Goal: Task Accomplishment & Management: Use online tool/utility

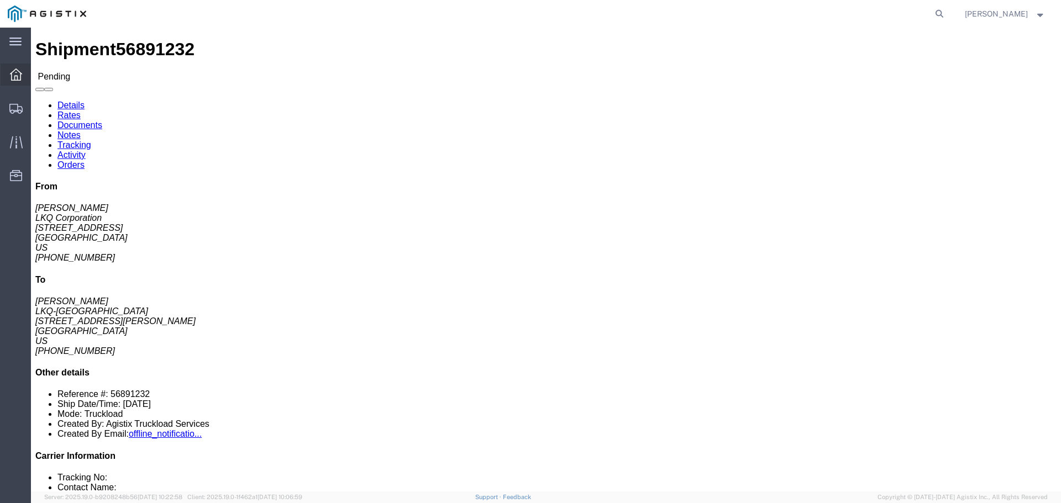
click at [27, 76] on div at bounding box center [16, 75] width 31 height 22
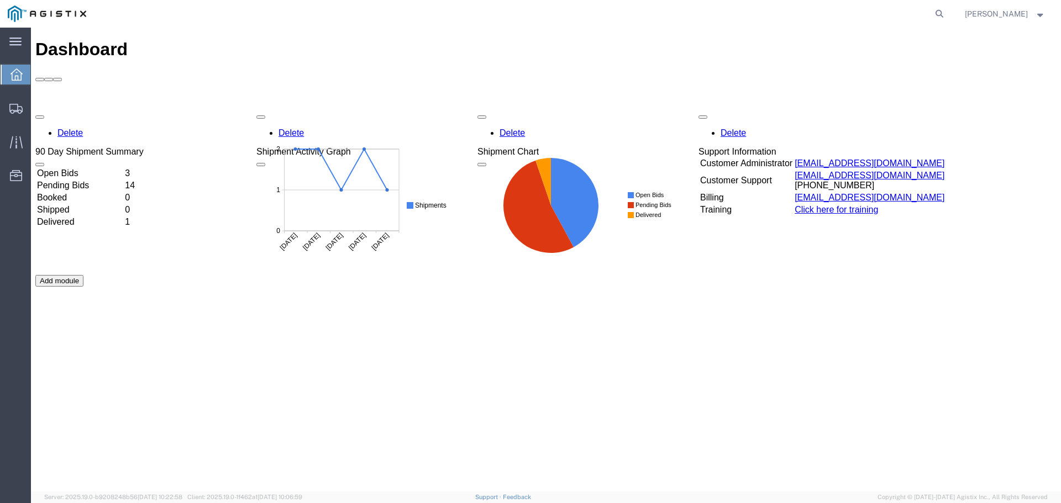
click at [80, 168] on td "Open Bids" at bounding box center [79, 173] width 87 height 11
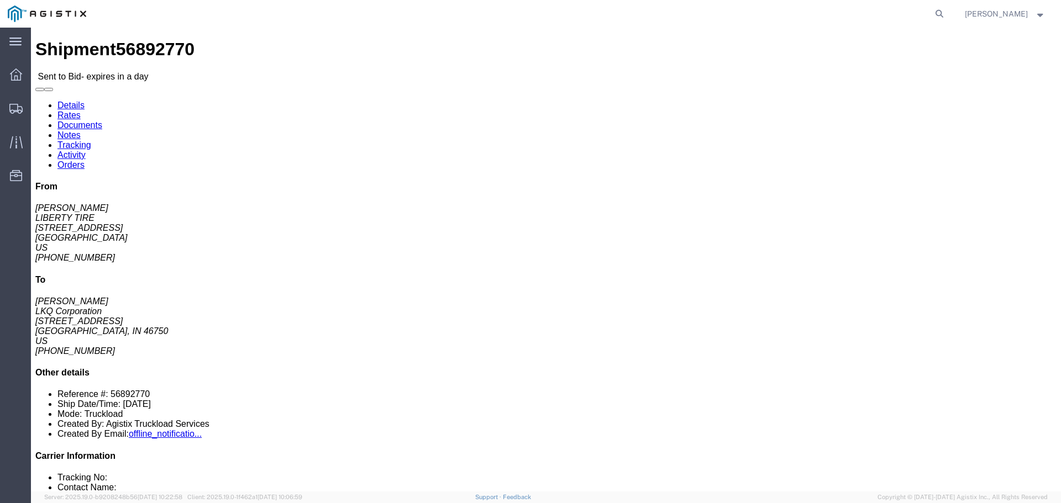
click button "button"
click link "Enter / Modify Bid"
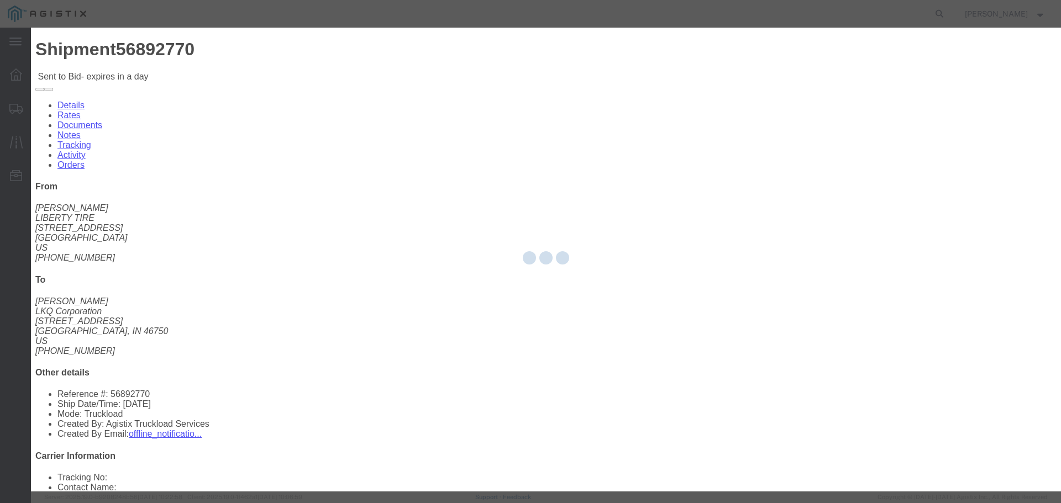
select select "22593"
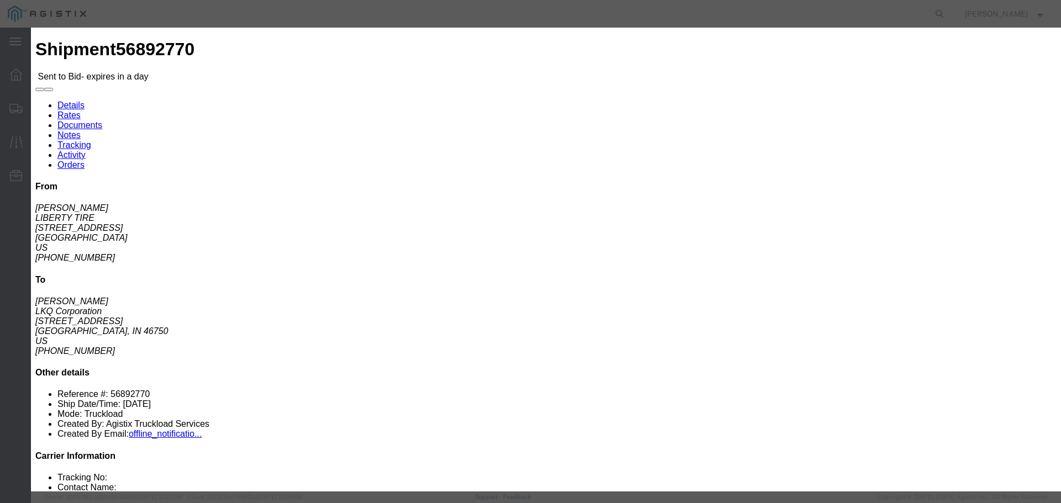
click select "Select Rail TL Standard 3 - 5 Day"
select select "41882"
click select "Select Rail TL Standard 3 - 5 Day"
click div "Bid Information Vendor Select Riverstone Logistics LLC Service Level Select Rai…"
drag, startPoint x: 746, startPoint y: 97, endPoint x: 753, endPoint y: 107, distance: 13.0
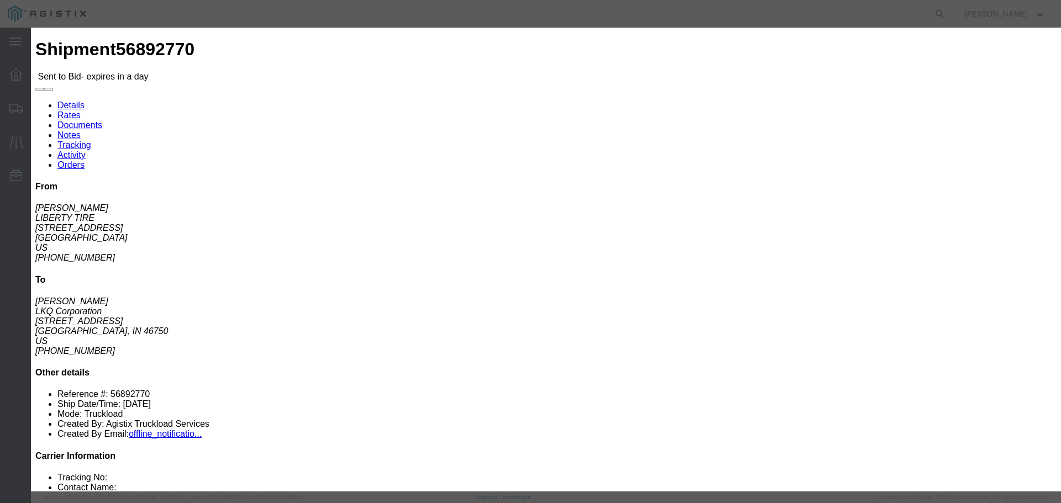
click input "text"
type input "RLX"
click select "Select Air Less than Truckload Multi-Leg Ocean Freight Rail Small Parcel Truckl…"
select select "TL"
click select "Select Air Less than Truckload Multi-Leg Ocean Freight Rail Small Parcel Truckl…"
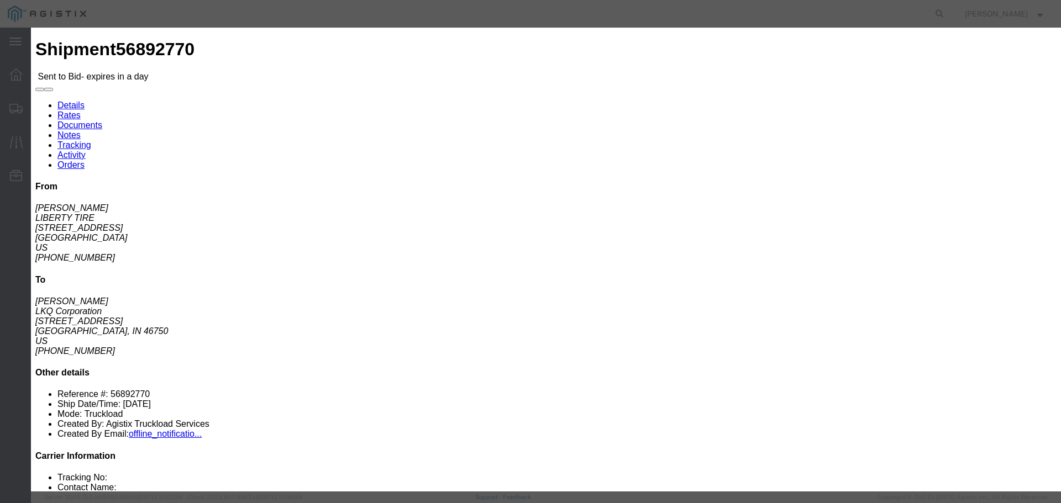
click input "number"
type input "1"
click input "number"
type input "1100"
click button "Submit"
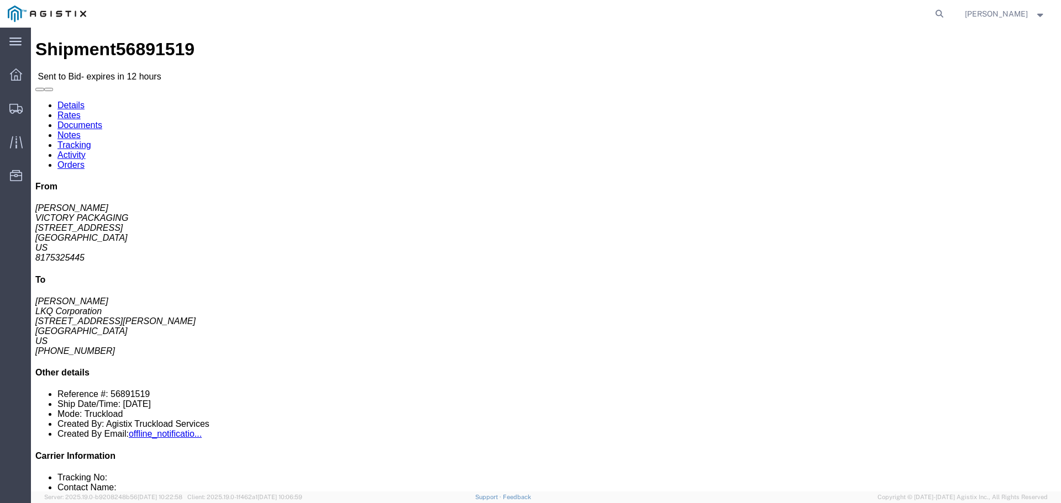
click button "button"
click link "Enter / Modify Bid"
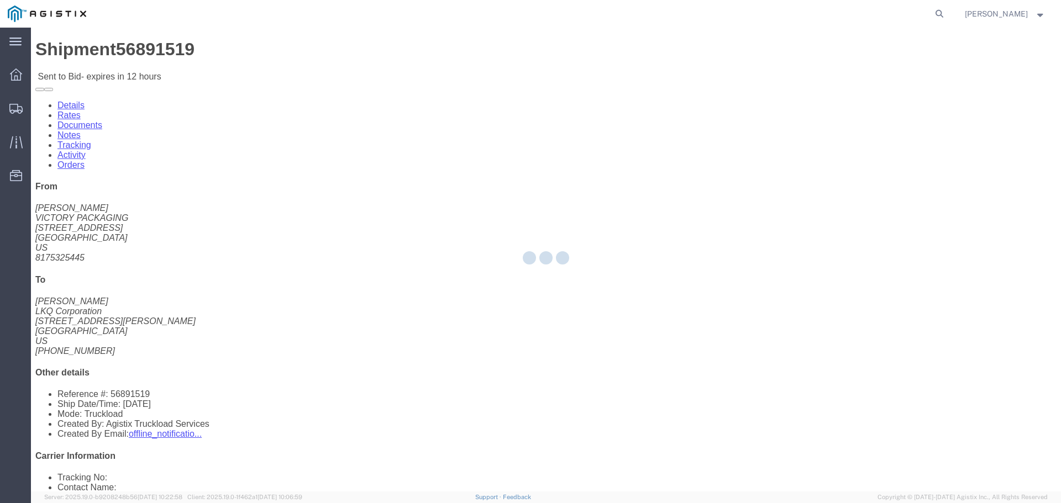
select select "22593"
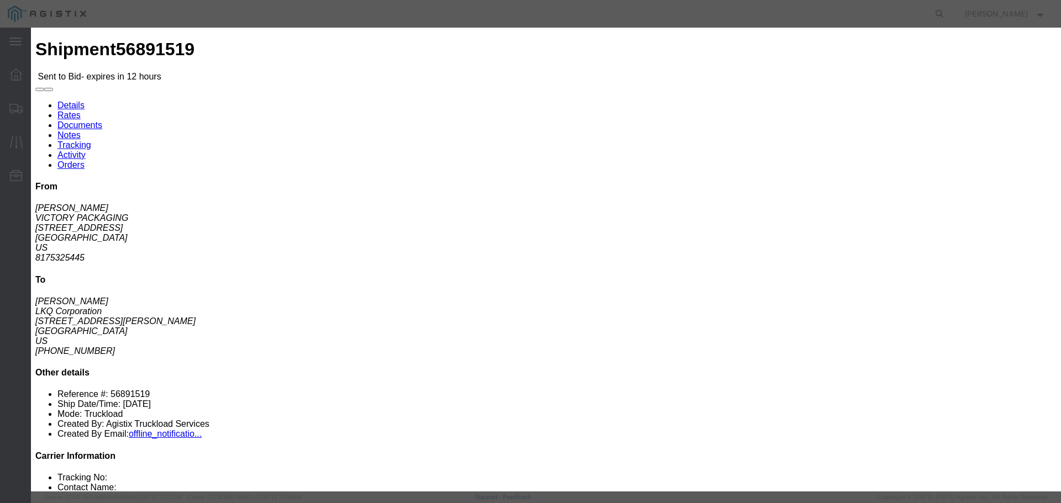
click select "Select Rail TL Standard 3 - 5 Day"
select select "41882"
click select "Select Rail TL Standard 3 - 5 Day"
click input "text"
type input "RLX"
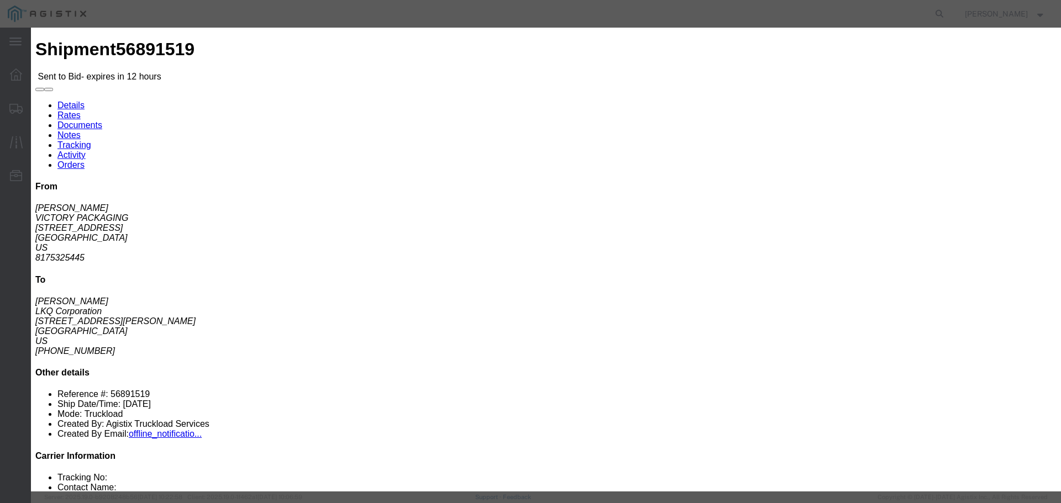
click select "Select Air Less than Truckload Multi-Leg Ocean Freight Rail Small Parcel Truckl…"
select select "TL"
click select "Select Air Less than Truckload Multi-Leg Ocean Freight Rail Small Parcel Truckl…"
click input "number"
type input "1"
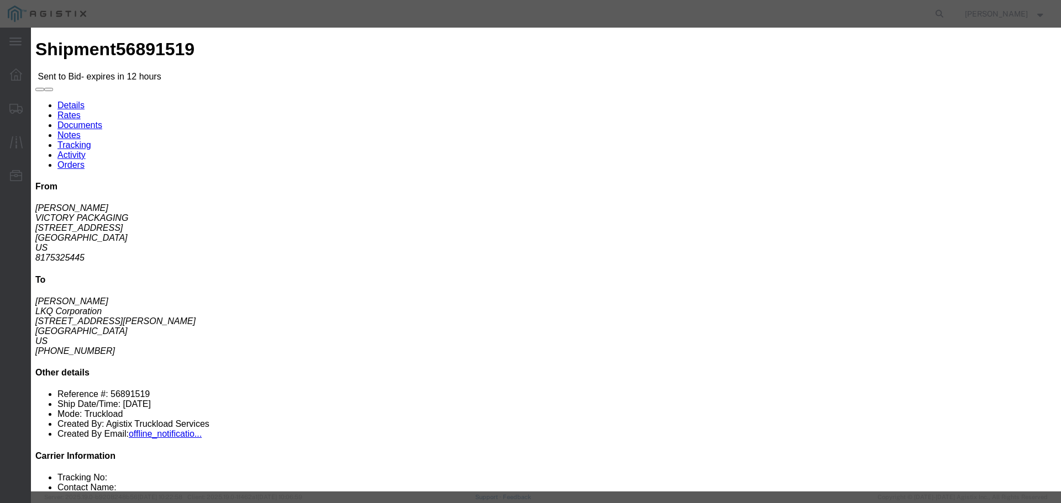
click input "number"
type input "615"
click label "Notes / Description"
click button "Submit"
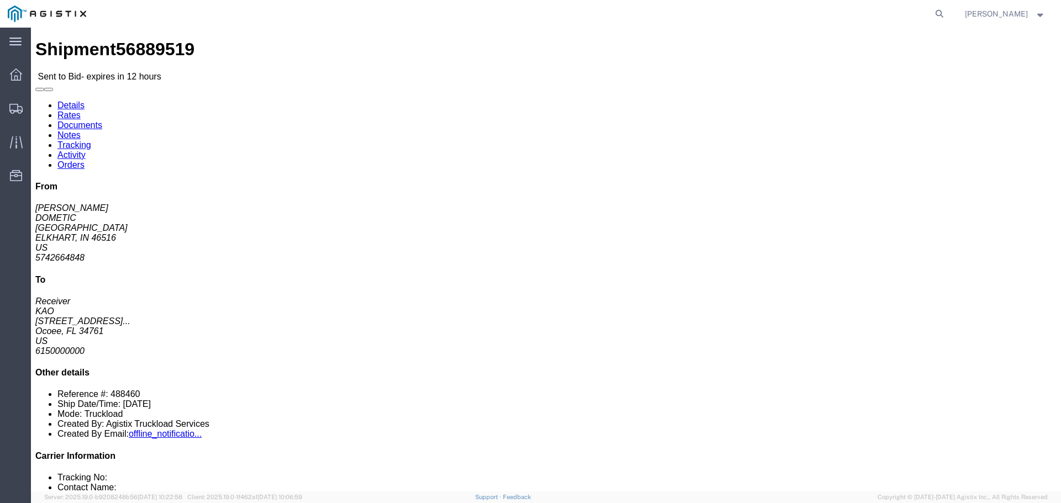
click button "button"
click link "Enter / Modify Bid"
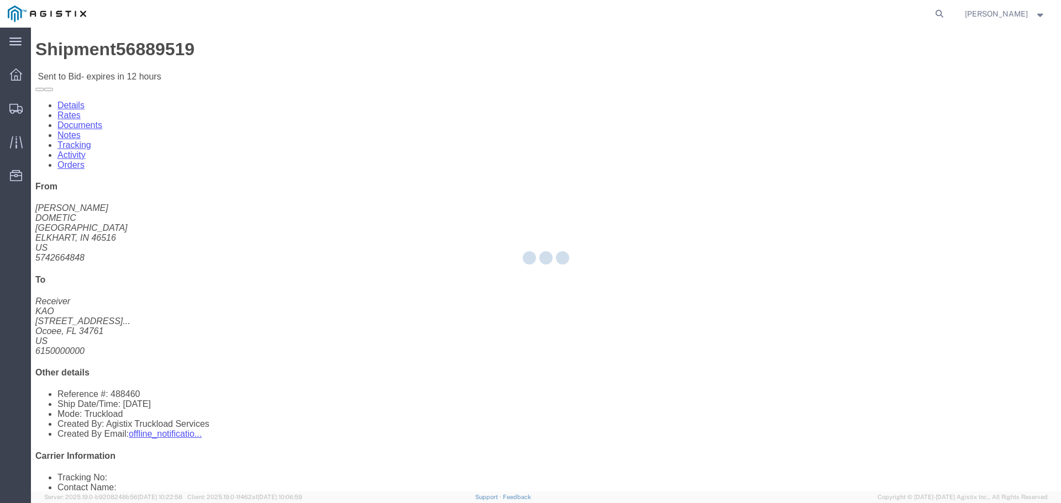
select select "22593"
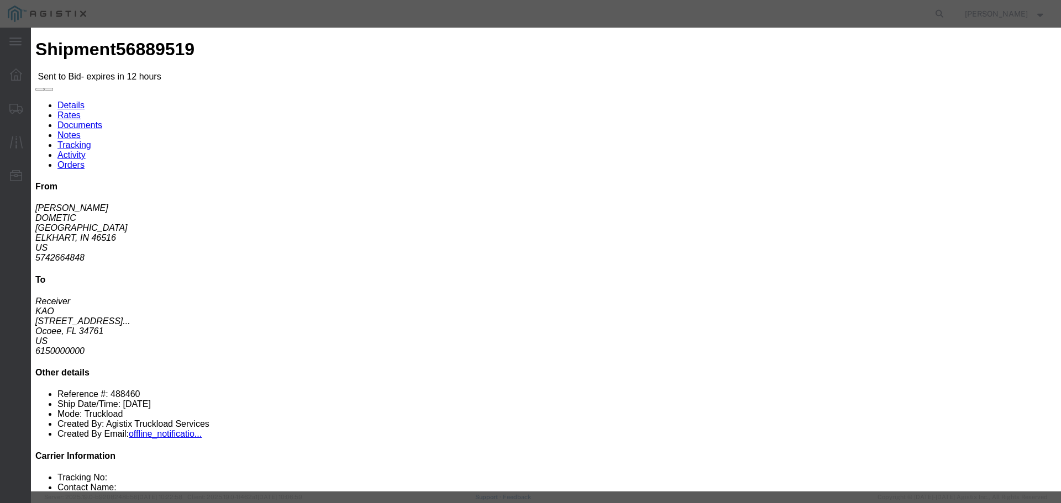
click select "Select Rail TL Standard 3 - 5 Day"
select select "41882"
click select "Select Rail TL Standard 3 - 5 Day"
click input "text"
type input "RLX"
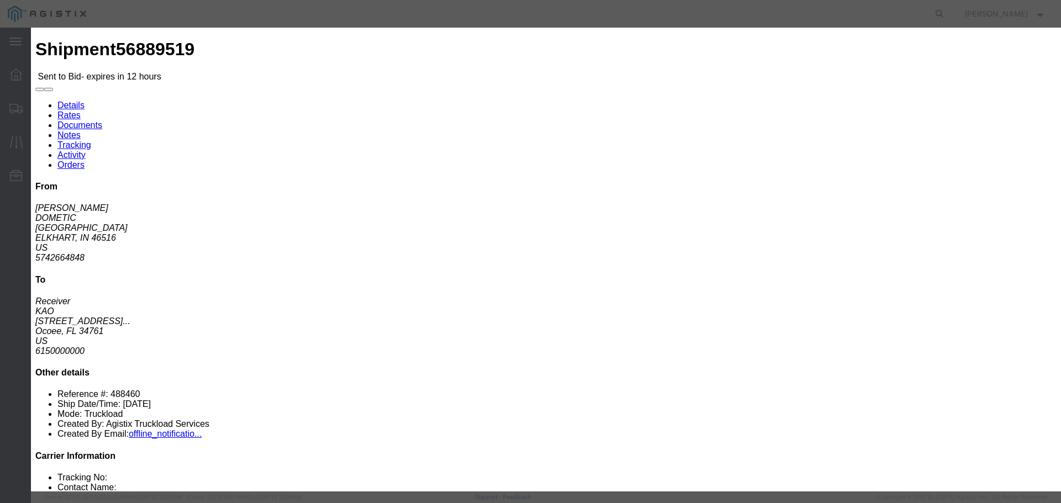
click select "Select Air Less than Truckload Multi-Leg Ocean Freight Rail Small Parcel Truckl…"
select select "TL"
click select "Select Air Less than Truckload Multi-Leg Ocean Freight Rail Small Parcel Truckl…"
click input "number"
type input "2"
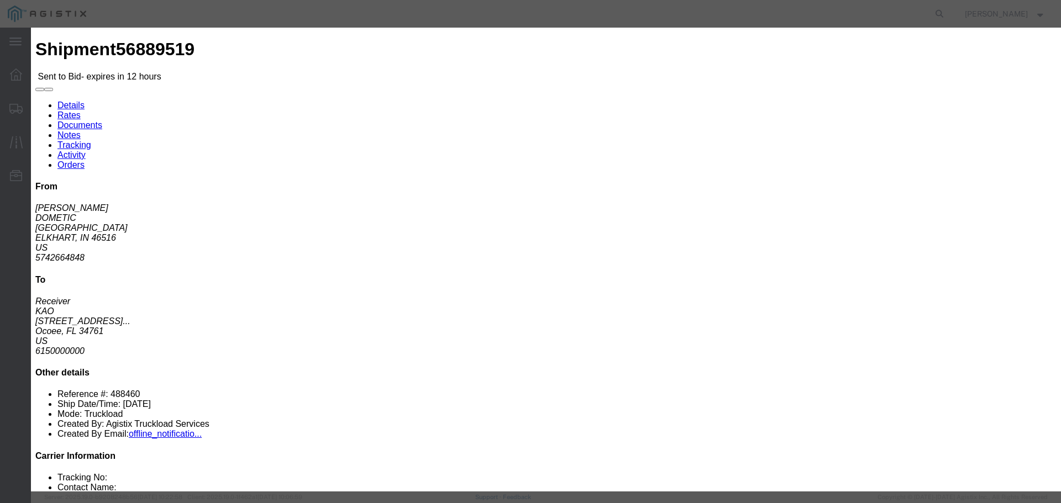
click input "number"
type input "3000"
click button "Submit"
